Goal: Find specific page/section: Find specific page/section

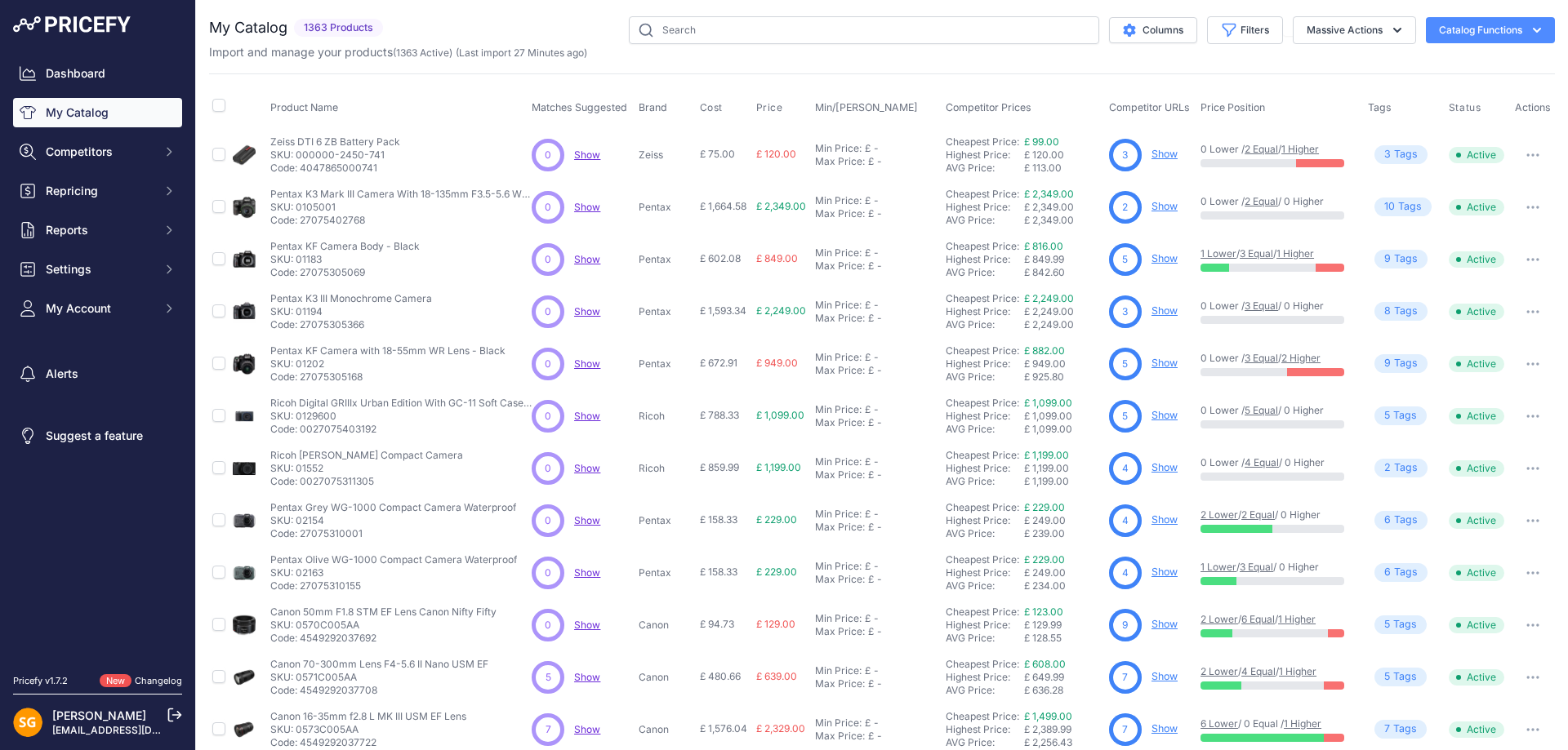
click at [756, 13] on div "You are not connected to the internet. My Catalog" at bounding box center [881, 490] width 1345 height 980
click at [750, 26] on input "text" at bounding box center [864, 30] width 470 height 28
paste input "[PERSON_NAME]"
type input "[PERSON_NAME]"
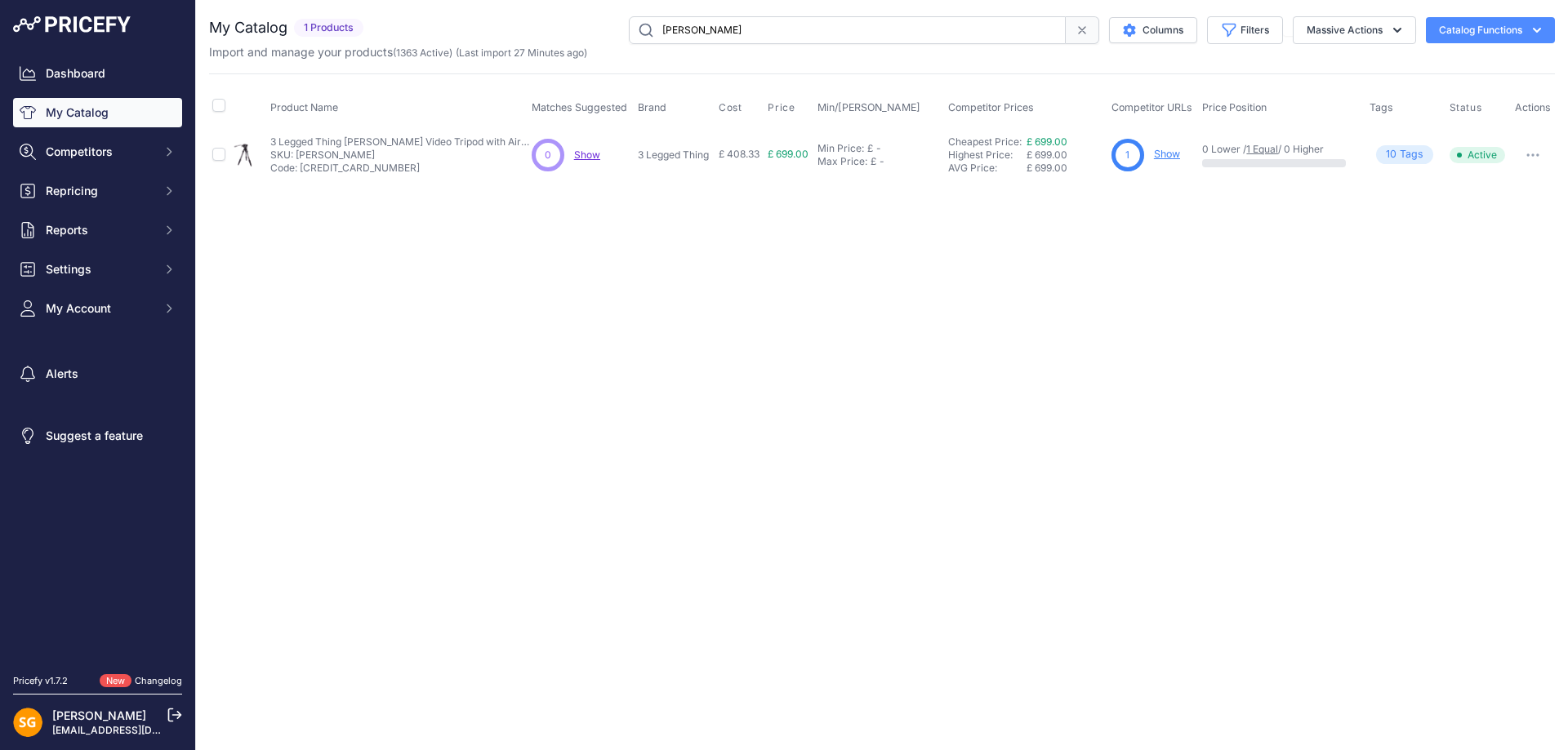
click at [1170, 155] on link "Show" at bounding box center [1167, 154] width 26 height 12
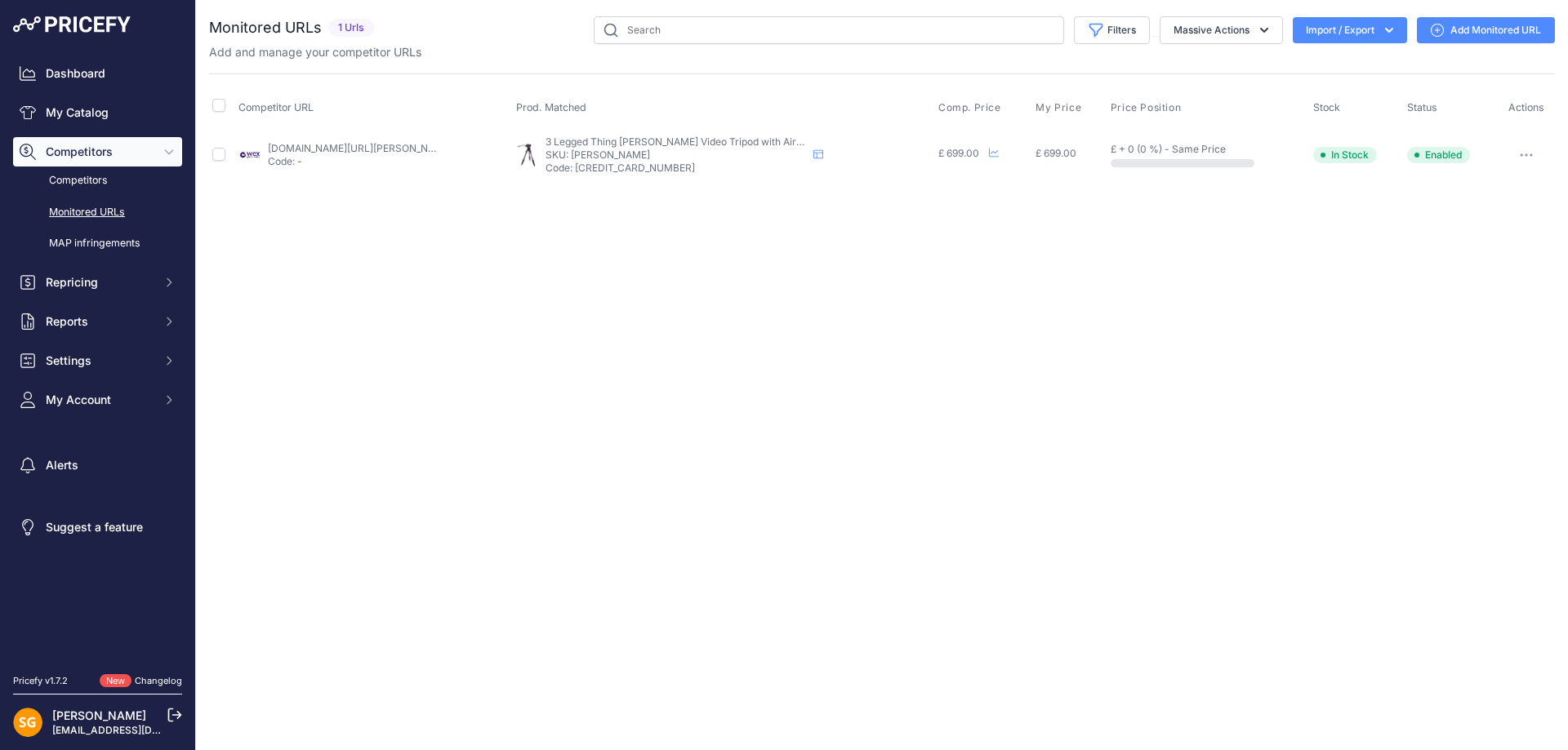
drag, startPoint x: 808, startPoint y: 222, endPoint x: 646, endPoint y: 241, distance: 163.1
